Goal: Information Seeking & Learning: Learn about a topic

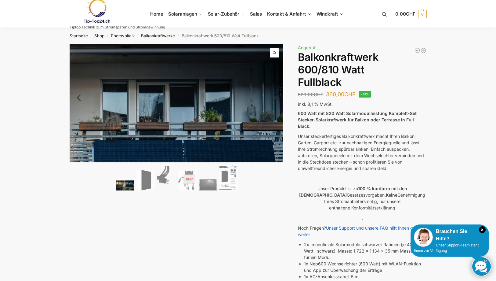
click at [274, 49] on span at bounding box center [274, 52] width 9 height 9
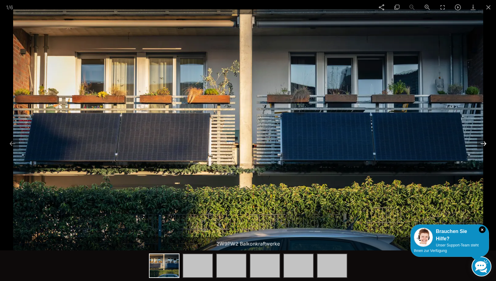
click at [481, 142] on button at bounding box center [483, 143] width 13 height 12
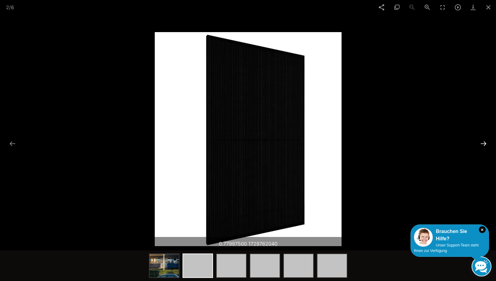
click at [481, 141] on button at bounding box center [483, 143] width 13 height 12
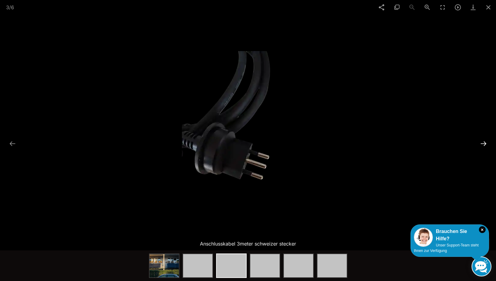
click at [481, 141] on button at bounding box center [483, 143] width 13 height 12
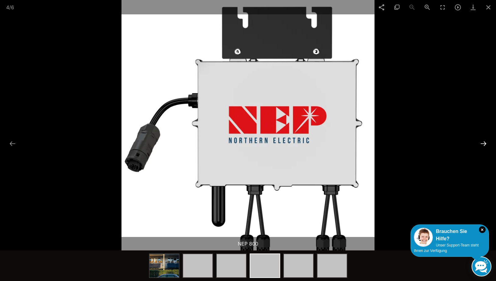
click at [481, 141] on button at bounding box center [483, 143] width 13 height 12
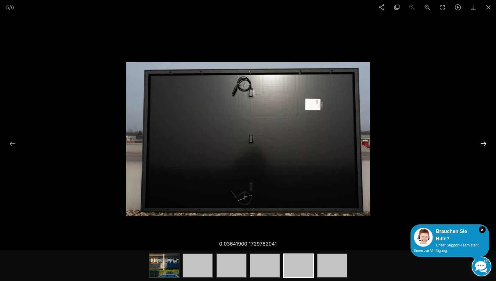
click at [481, 141] on button at bounding box center [483, 143] width 13 height 12
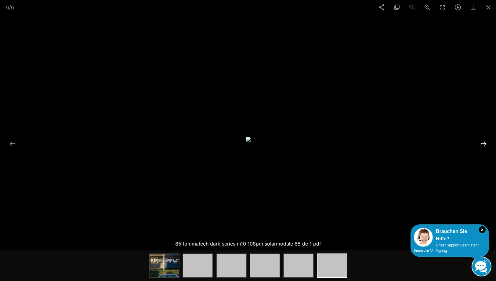
click at [481, 141] on button at bounding box center [483, 143] width 13 height 12
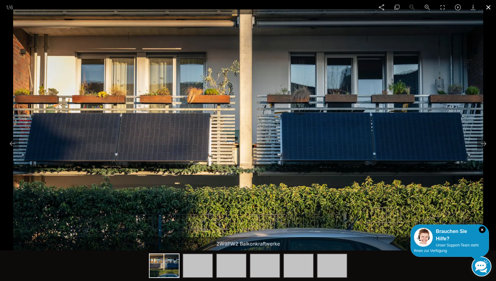
click at [488, 6] on span at bounding box center [488, 7] width 15 height 14
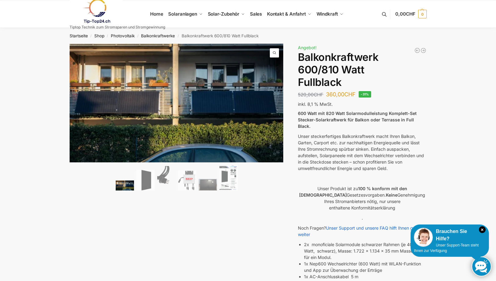
click at [484, 228] on icon "×" at bounding box center [482, 229] width 7 height 7
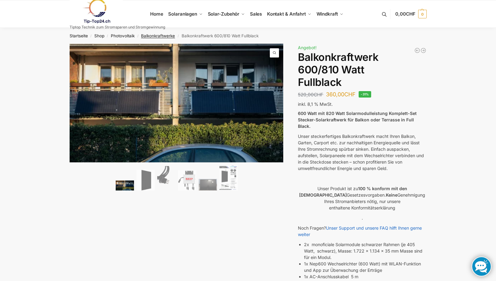
click at [152, 35] on link "Balkonkraftwerke" at bounding box center [158, 35] width 34 height 5
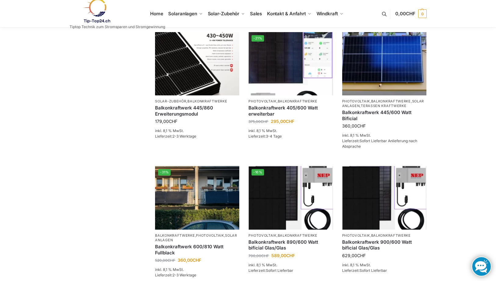
scroll to position [122, 0]
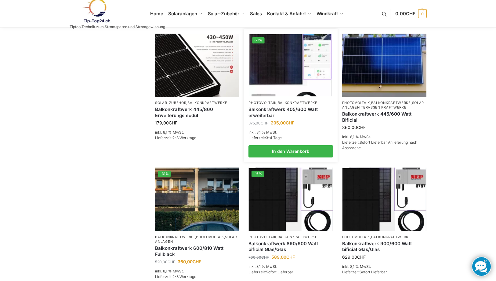
click at [282, 74] on img at bounding box center [290, 65] width 83 height 62
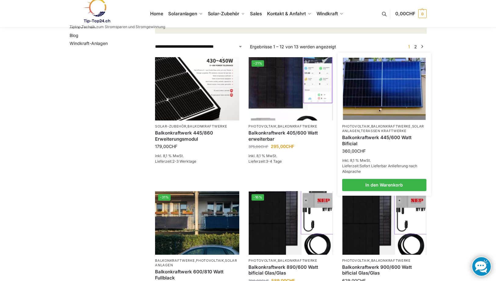
scroll to position [92, 0]
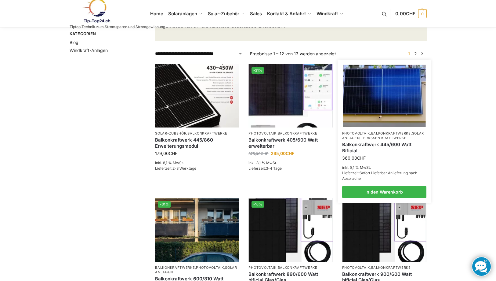
click at [365, 144] on link "Balkonkraftwerk 445/600 Watt Bificial" at bounding box center [384, 147] width 84 height 12
click at [362, 143] on link "Balkonkraftwerk 445/600 Watt Bificial" at bounding box center [384, 147] width 84 height 12
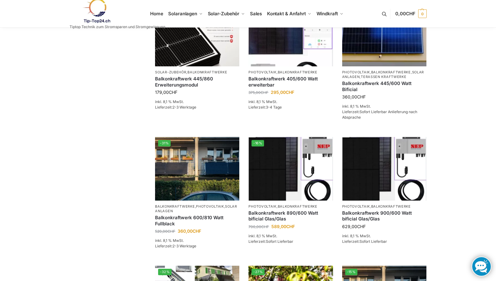
scroll to position [183, 0]
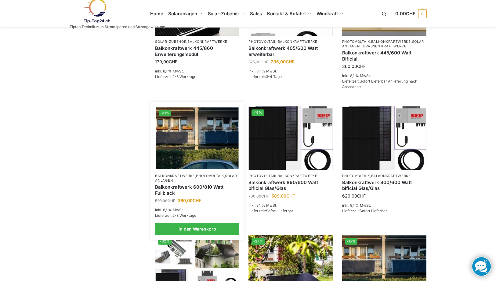
click at [168, 187] on link "Balkonkraftwerk 600/810 Watt Fullblack" at bounding box center [197, 190] width 84 height 12
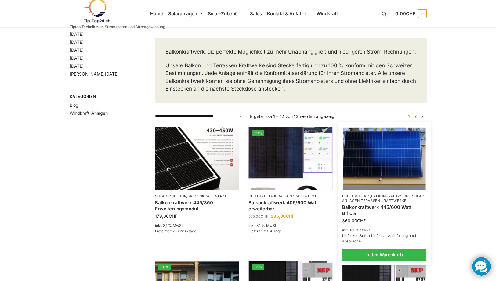
scroll to position [0, 0]
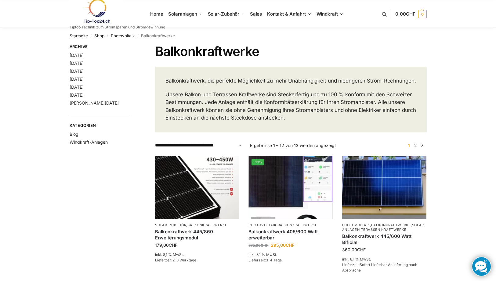
click at [122, 34] on link "Photovoltaik" at bounding box center [123, 35] width 24 height 5
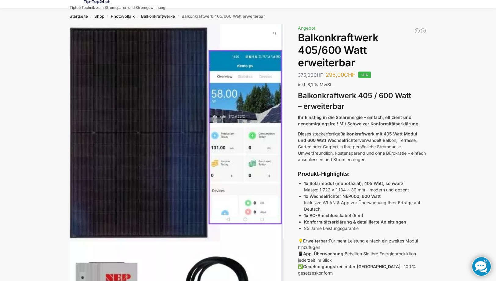
scroll to position [31, 0]
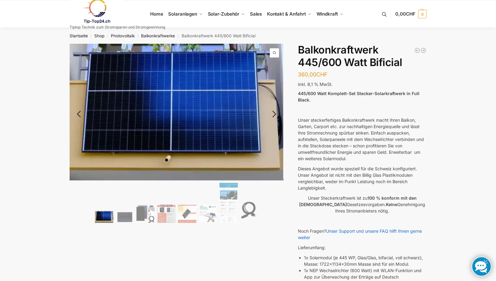
click at [275, 114] on link "Next" at bounding box center [273, 117] width 20 height 6
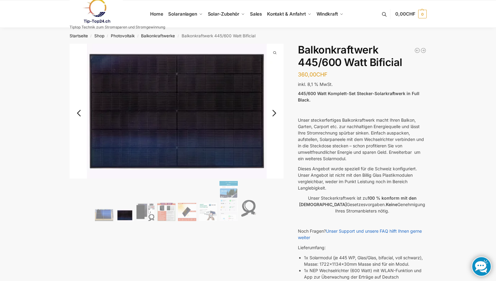
click at [275, 113] on link "Next" at bounding box center [273, 116] width 20 height 6
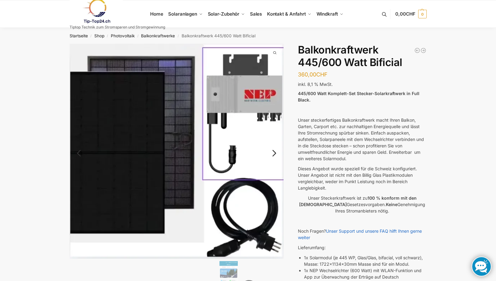
click at [275, 113] on img at bounding box center [177, 151] width 214 height 215
click at [277, 153] on link "Next" at bounding box center [273, 156] width 20 height 6
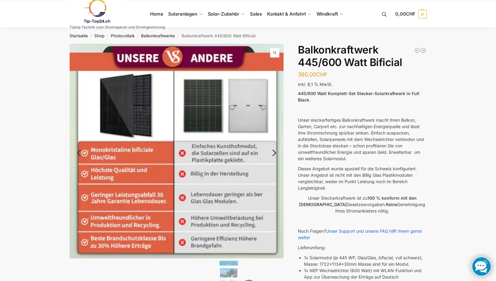
click at [275, 153] on link "Next" at bounding box center [273, 156] width 20 height 6
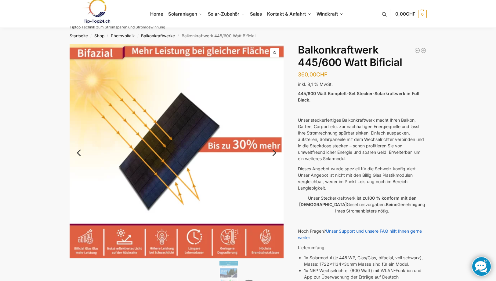
click at [275, 153] on link "Next" at bounding box center [273, 156] width 20 height 6
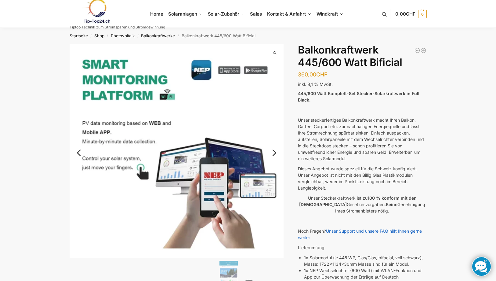
click at [275, 153] on link "Next" at bounding box center [273, 156] width 20 height 6
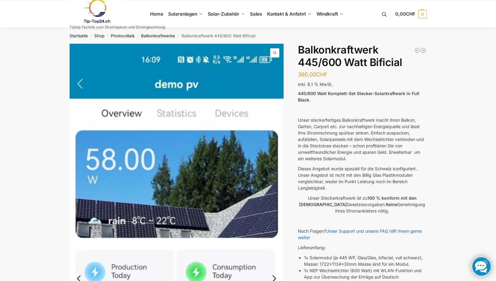
click at [275, 152] on img at bounding box center [177, 276] width 214 height 465
click at [338, 132] on p "Unser steckerfertiges Balkonkraftwerk macht Ihren Balkon, Garten, Carport etc. …" at bounding box center [362, 139] width 129 height 45
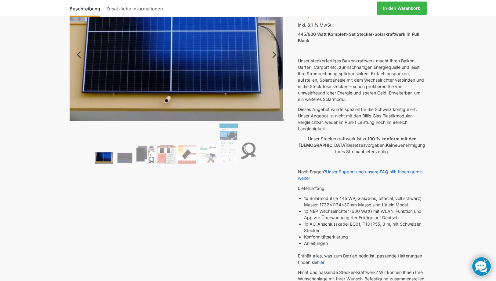
scroll to position [31, 0]
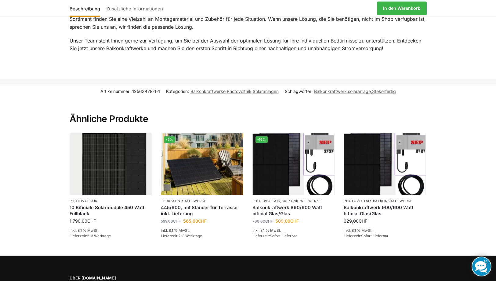
scroll to position [855, 0]
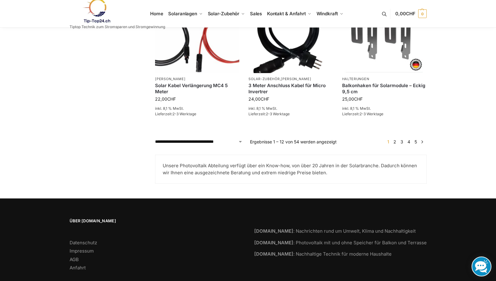
scroll to position [568, 0]
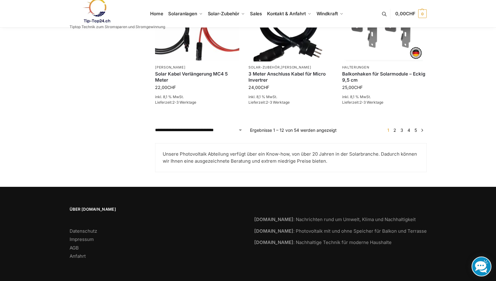
click at [396, 130] on link "2" at bounding box center [395, 129] width 6 height 5
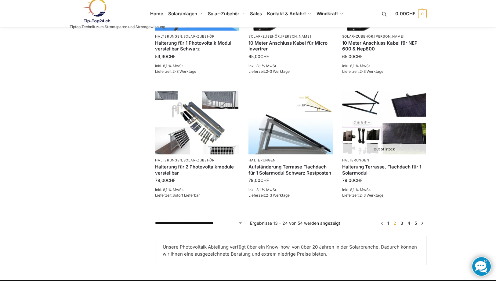
scroll to position [549, 0]
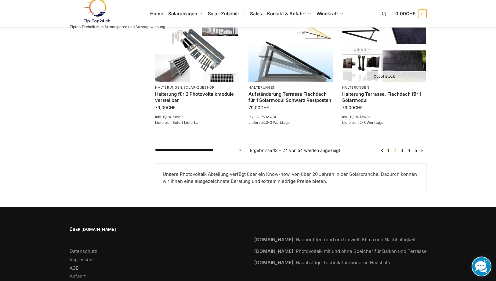
click at [401, 149] on link "3" at bounding box center [402, 149] width 6 height 5
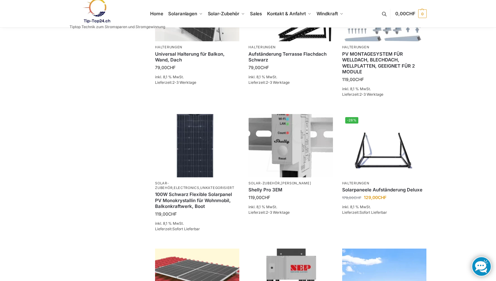
scroll to position [244, 0]
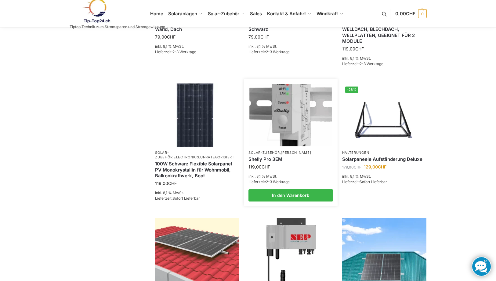
click at [271, 151] on link "Solar-Zubehör" at bounding box center [263, 152] width 31 height 4
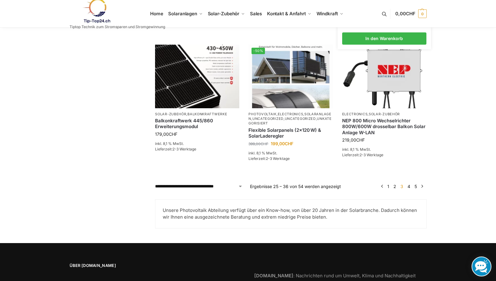
scroll to position [549, 0]
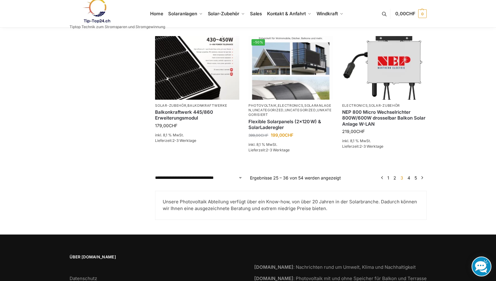
click at [409, 177] on link "4" at bounding box center [409, 177] width 6 height 5
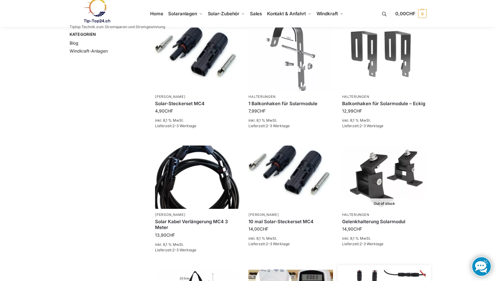
scroll to position [183, 0]
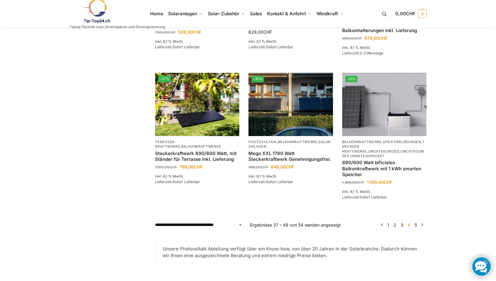
scroll to position [549, 0]
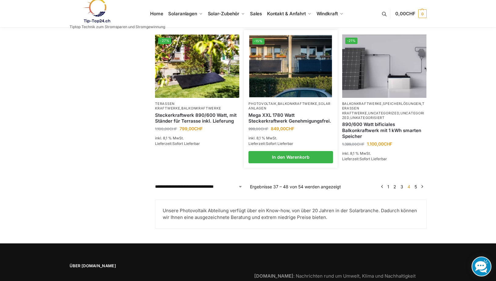
click at [283, 112] on link "Mega XXL 1780 Watt Steckerkraftwerk Genehmigungsfrei." at bounding box center [290, 118] width 84 height 12
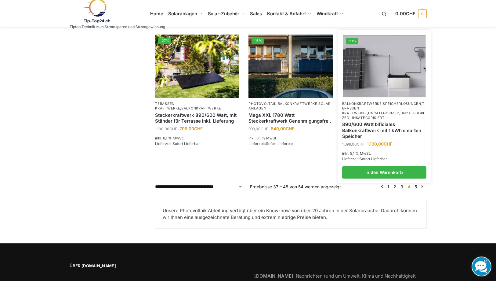
click at [378, 121] on link "890/600 Watt bificiales Balkonkraftwerk mit 1 kWh smarten Speicher" at bounding box center [384, 130] width 84 height 18
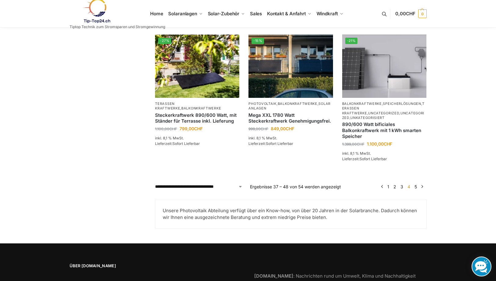
click at [415, 184] on link "5" at bounding box center [415, 186] width 5 height 5
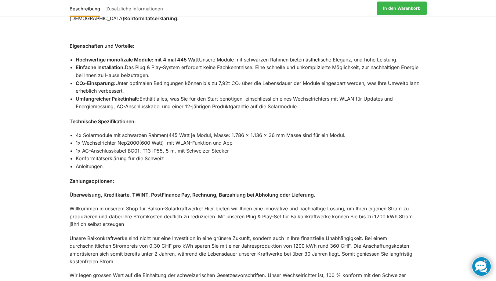
scroll to position [549, 0]
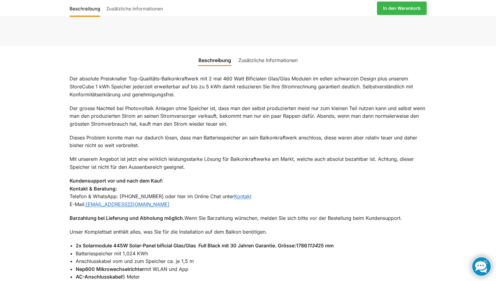
scroll to position [305, 0]
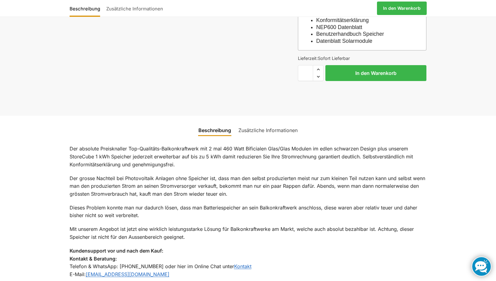
click at [270, 128] on link "Zusätzliche Informationen" at bounding box center [268, 130] width 67 height 15
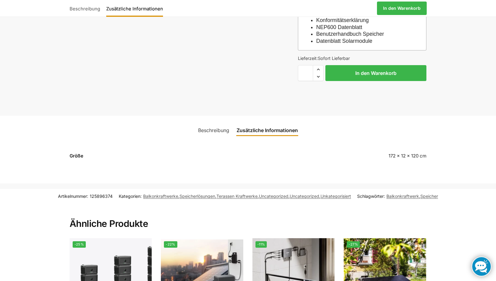
click at [208, 129] on link "Beschreibung" at bounding box center [213, 130] width 38 height 15
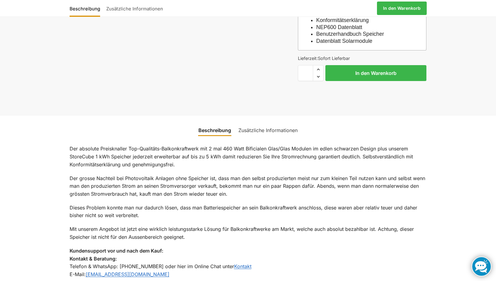
click at [266, 127] on link "Zusätzliche Informationen" at bounding box center [268, 130] width 67 height 15
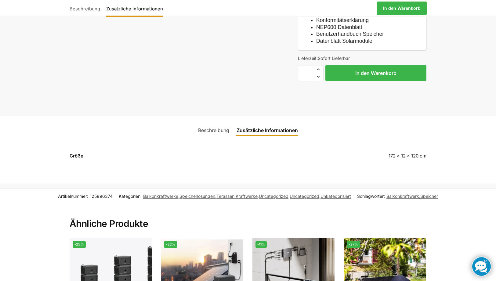
click at [221, 130] on link "Beschreibung" at bounding box center [213, 130] width 38 height 15
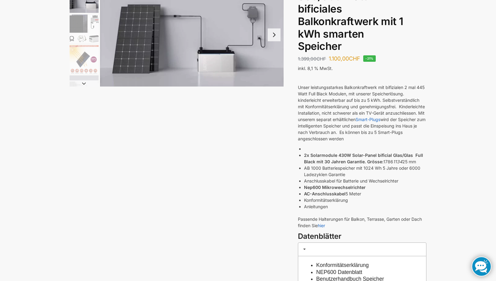
scroll to position [0, 0]
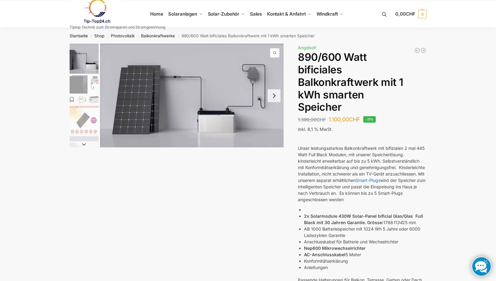
click at [274, 95] on button "Next slide" at bounding box center [274, 95] width 13 height 13
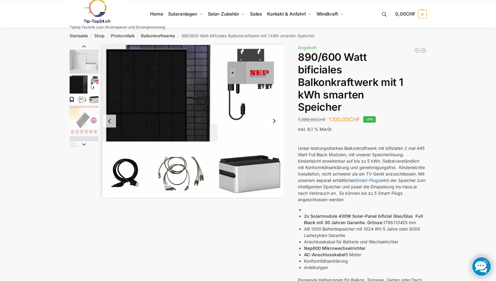
click at [274, 95] on img "2 / 7" at bounding box center [192, 121] width 184 height 154
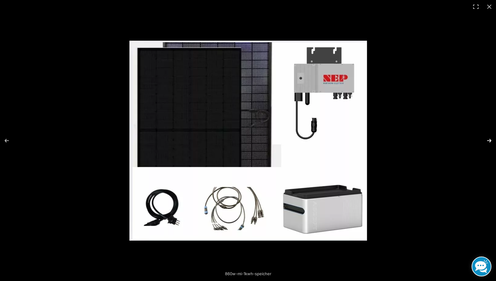
click at [489, 139] on button "Next (arrow right)" at bounding box center [485, 140] width 21 height 31
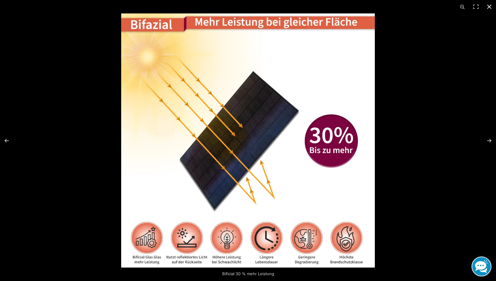
click at [489, 6] on button "Close (Esc)" at bounding box center [489, 6] width 13 height 13
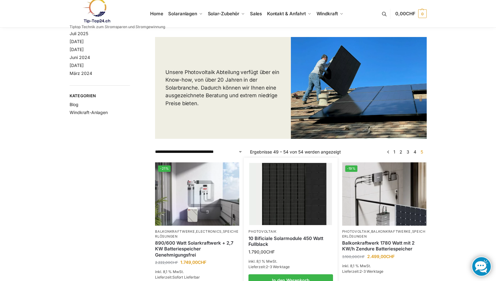
scroll to position [122, 0]
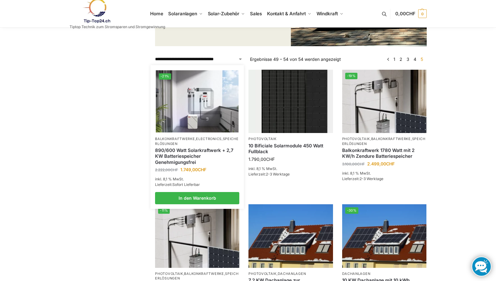
click at [186, 150] on link "890/600 Watt Solarkraftwerk + 2,7 KW Batteriespeicher Genehmigungsfrei" at bounding box center [197, 156] width 84 height 18
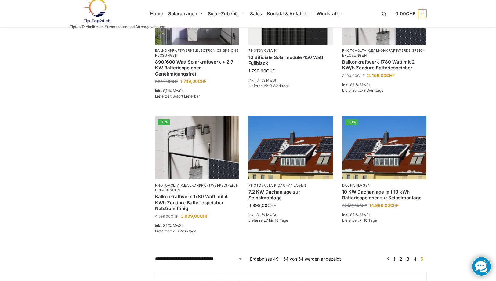
scroll to position [214, 0]
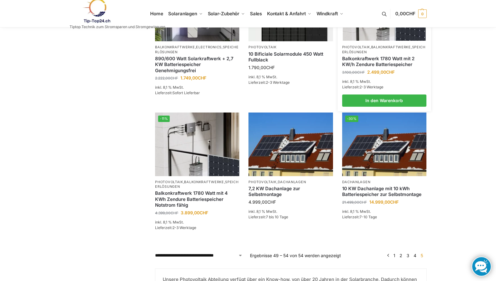
click at [372, 59] on link "Balkonkraftwerk 1780 Watt mit 2 KW/h Zendure Batteriespeicher" at bounding box center [384, 62] width 84 height 12
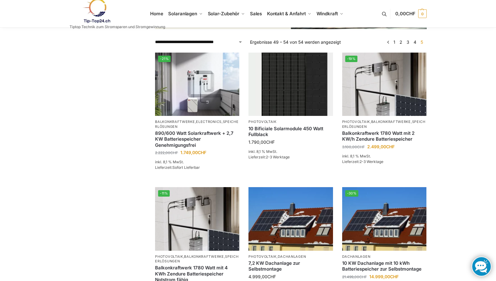
scroll to position [3, 0]
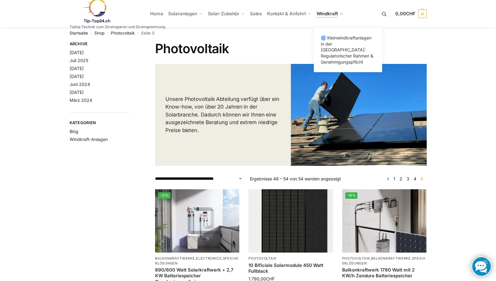
click at [323, 11] on span "Windkraft" at bounding box center [327, 14] width 21 height 6
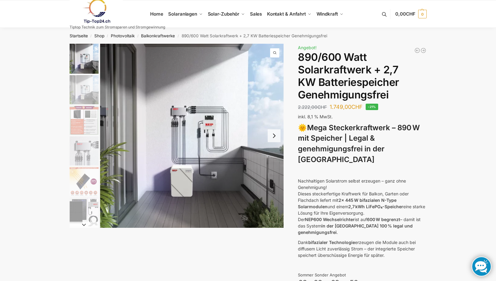
click at [274, 136] on button "Next slide" at bounding box center [274, 135] width 13 height 13
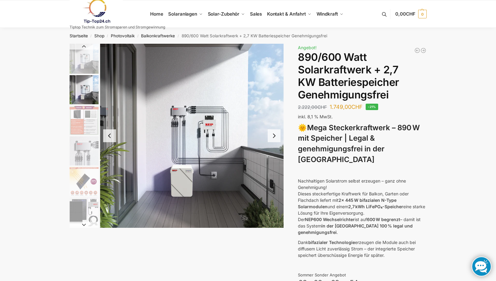
click at [107, 133] on button "Previous slide" at bounding box center [109, 135] width 13 height 13
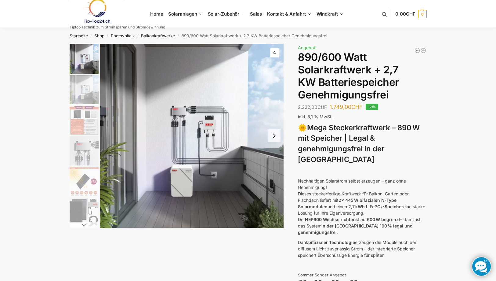
click at [274, 135] on button "Next slide" at bounding box center [274, 135] width 13 height 13
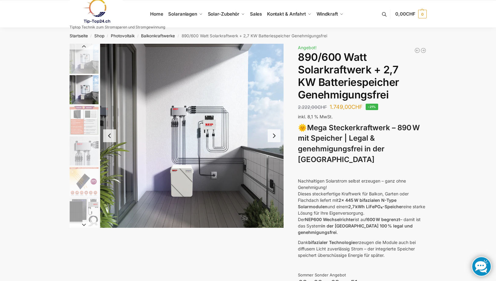
click at [274, 135] on button "Next slide" at bounding box center [274, 135] width 13 height 13
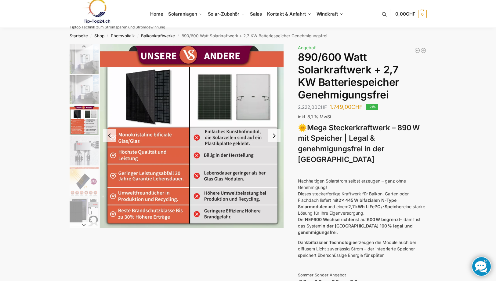
click at [274, 134] on button "Next slide" at bounding box center [274, 135] width 13 height 13
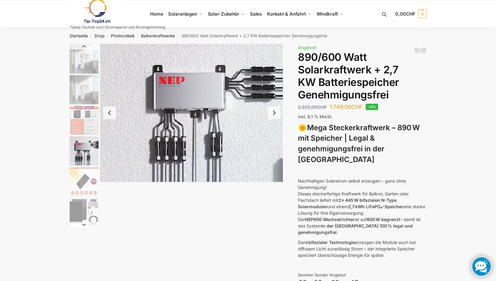
click at [275, 111] on button "Next slide" at bounding box center [274, 112] width 13 height 13
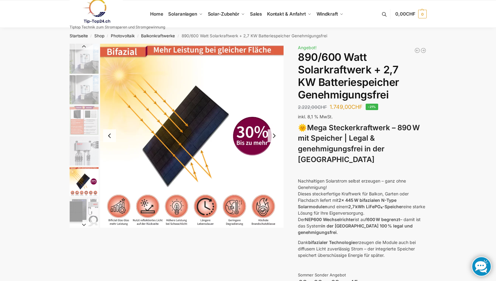
click at [273, 134] on button "Next slide" at bounding box center [274, 135] width 13 height 13
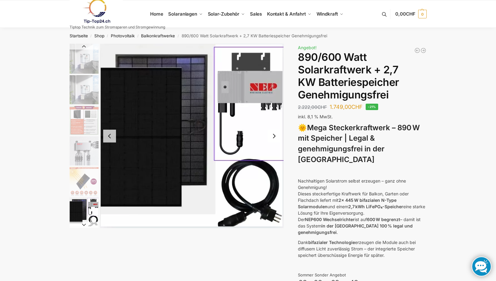
click at [274, 134] on button "Next slide" at bounding box center [274, 135] width 13 height 13
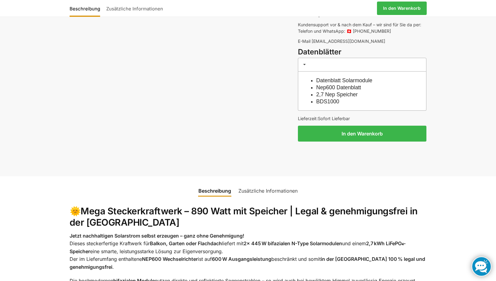
scroll to position [488, 0]
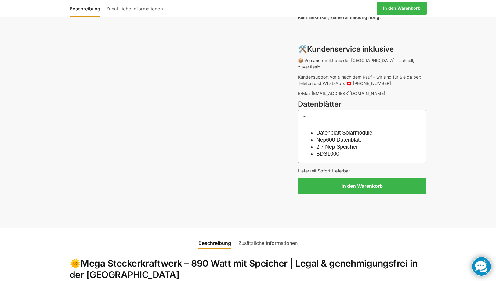
click at [353, 136] on link "Nep600 Datenblatt" at bounding box center [338, 139] width 45 height 6
click at [349, 143] on link "2,7 Nep Speicher" at bounding box center [337, 146] width 42 height 6
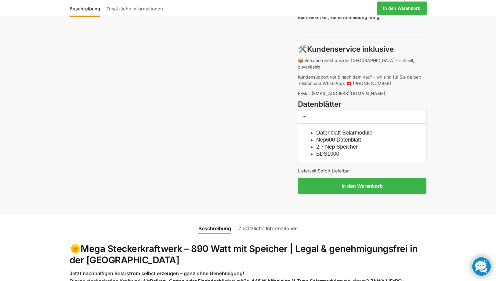
click at [328, 150] on link "BDS1000" at bounding box center [327, 153] width 23 height 6
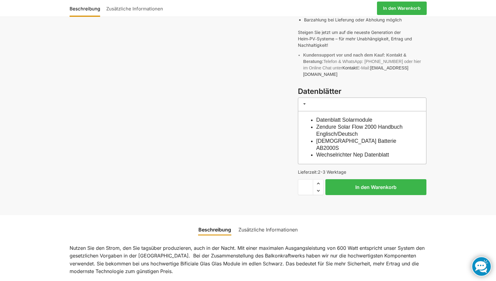
scroll to position [427, 0]
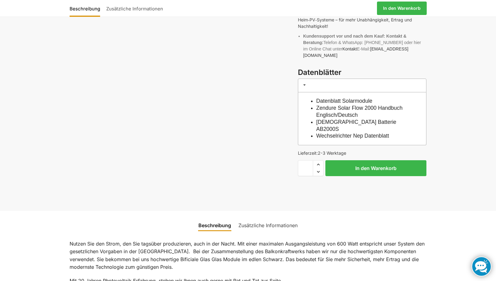
click at [333, 119] on link "[DEMOGRAPHIC_DATA] Batterie AB2000S" at bounding box center [356, 125] width 80 height 13
click at [348, 105] on link "Zendure Solar Flow 2000 Handbuch Englisch/Deutsch" at bounding box center [359, 111] width 86 height 13
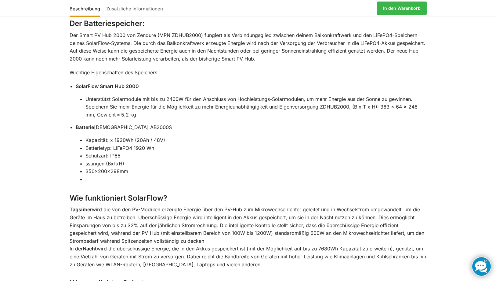
scroll to position [855, 0]
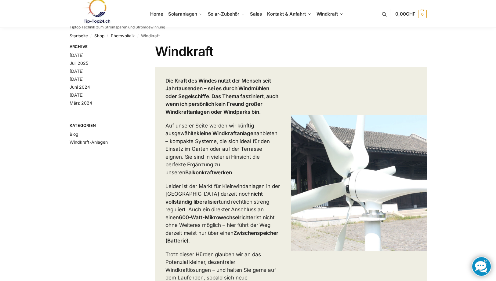
click at [157, 10] on link at bounding box center [118, 11] width 96 height 25
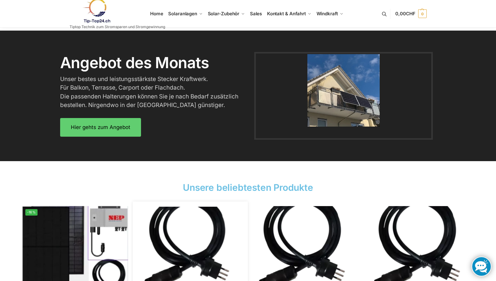
scroll to position [824, 0]
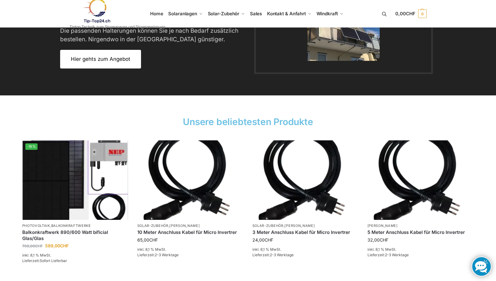
click at [96, 59] on span "Hier gehts zum Angebot" at bounding box center [101, 58] width 60 height 5
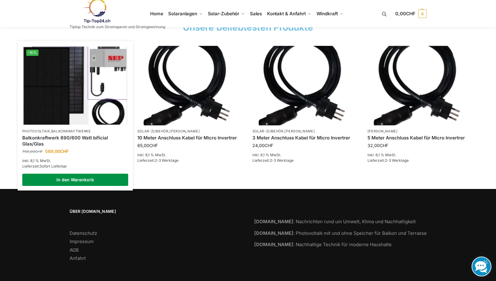
scroll to position [921, 0]
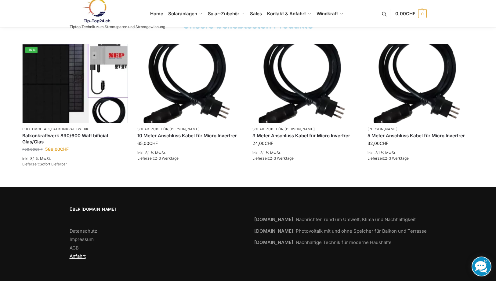
click at [80, 254] on link "Anfahrt" at bounding box center [78, 256] width 16 height 6
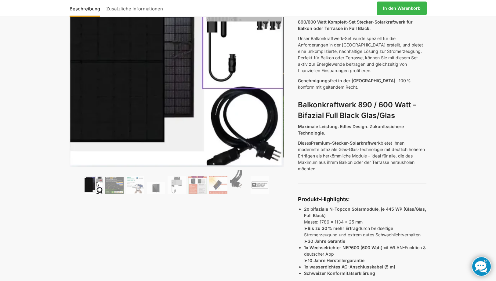
scroll to position [92, 0]
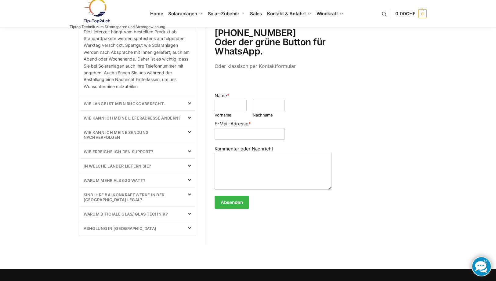
scroll to position [275, 0]
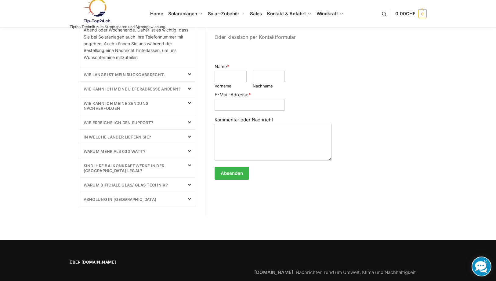
click at [119, 151] on link "Warum mehr als 600 Watt?" at bounding box center [115, 151] width 62 height 5
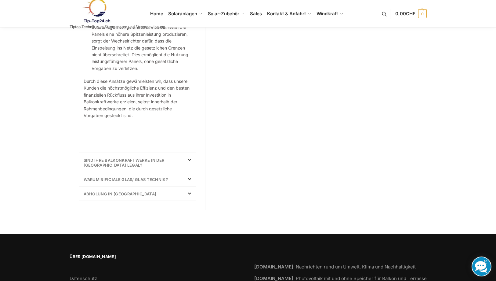
scroll to position [699, 0]
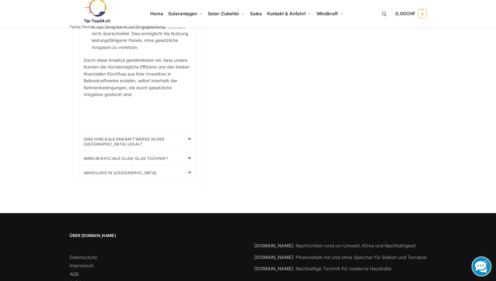
click at [112, 136] on link "sind Ihre Balkonkraftwerke in der [GEOGRAPHIC_DATA] Legal?" at bounding box center [124, 141] width 81 height 10
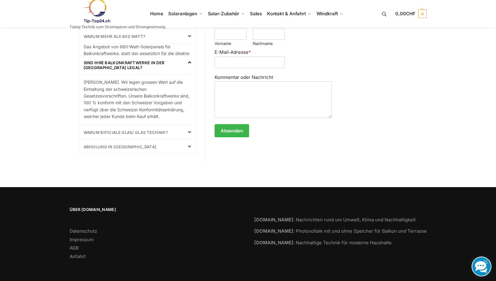
scroll to position [307, 0]
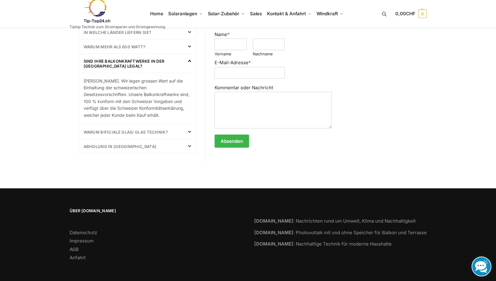
click at [106, 131] on link "Warum bificiale Glas/ Glas Technik?" at bounding box center [126, 131] width 85 height 5
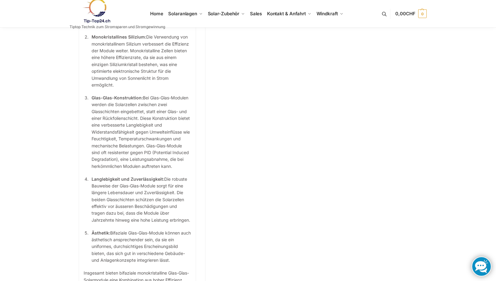
scroll to position [459, 0]
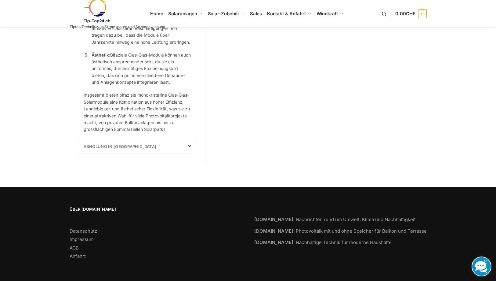
click at [97, 146] on link "Abholung in Laupen" at bounding box center [120, 146] width 73 height 5
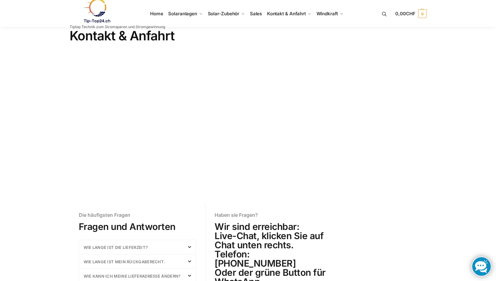
scroll to position [0, 0]
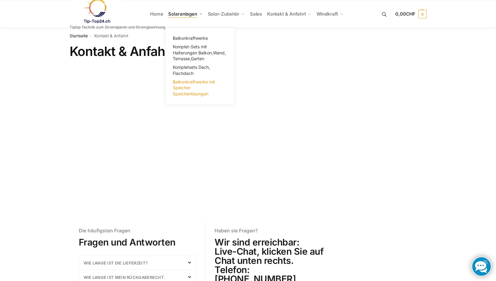
click at [185, 83] on span "Balkonkraftwerke mit Speicher Speicherlösungen" at bounding box center [194, 87] width 42 height 17
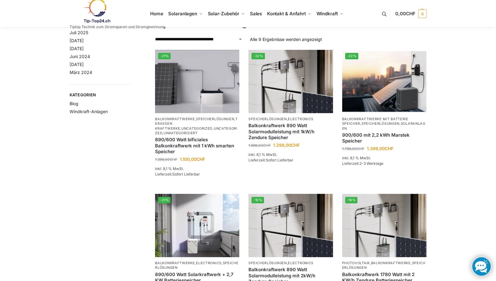
scroll to position [61, 0]
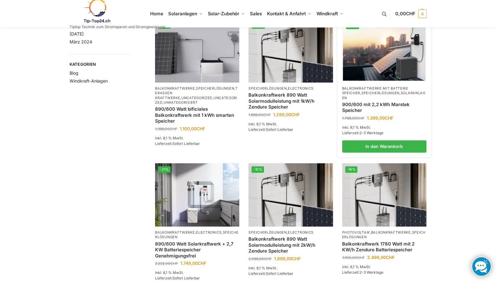
click at [366, 99] on link "Solaranlagen" at bounding box center [383, 95] width 83 height 9
click at [362, 103] on link "900/600 mit 2,2 kWh Marstek Speicher" at bounding box center [384, 107] width 84 height 12
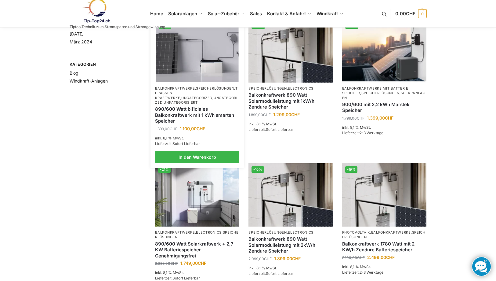
click at [173, 106] on link "890/600 Watt bificiales Balkonkraftwerk mit 1 kWh smarten Speicher" at bounding box center [197, 115] width 84 height 18
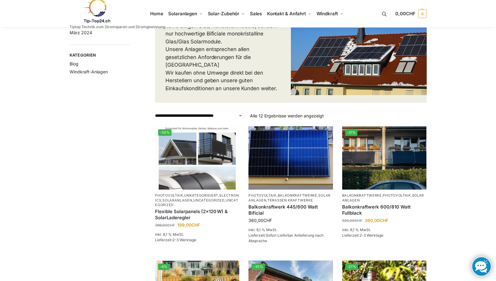
scroll to position [153, 0]
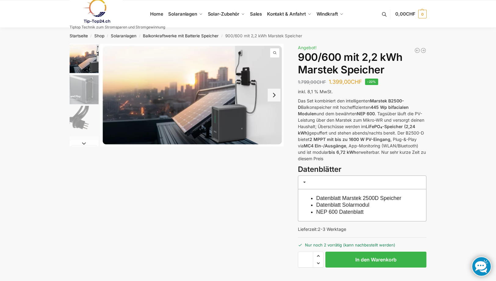
click at [400, 197] on link "Datenblatt Marstek 2500D Speicher" at bounding box center [358, 198] width 85 height 6
click at [348, 211] on link "NEP 600 Datenblatt" at bounding box center [339, 211] width 47 height 6
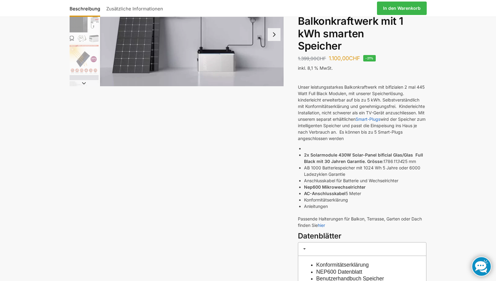
scroll to position [183, 0]
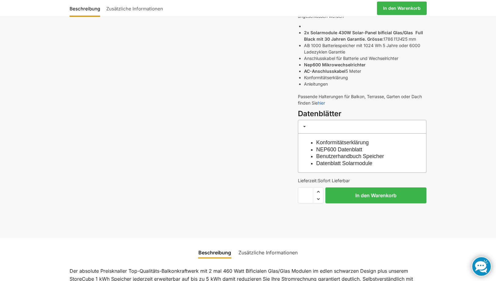
click at [381, 156] on link "Benutzerhandbuch Speicher" at bounding box center [350, 156] width 68 height 6
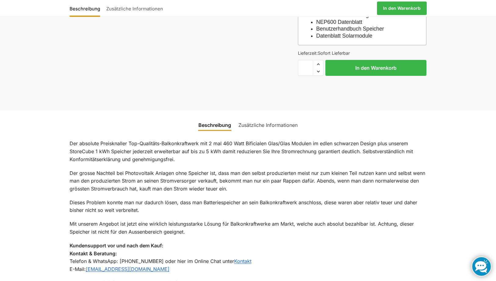
scroll to position [366, 0]
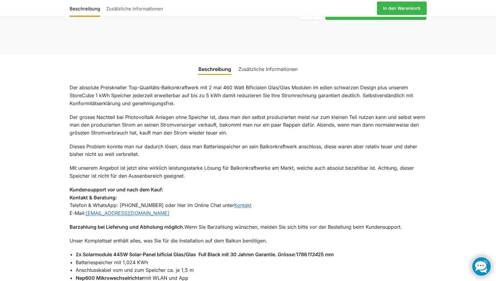
click at [273, 67] on link "Zusätzliche Informationen" at bounding box center [268, 69] width 67 height 15
